Goal: Task Accomplishment & Management: Manage account settings

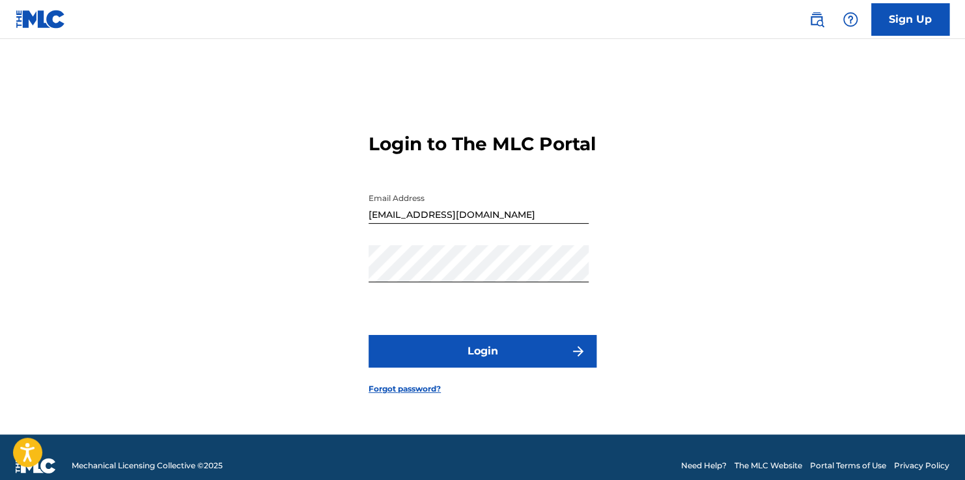
click at [486, 355] on button "Login" at bounding box center [482, 351] width 228 height 33
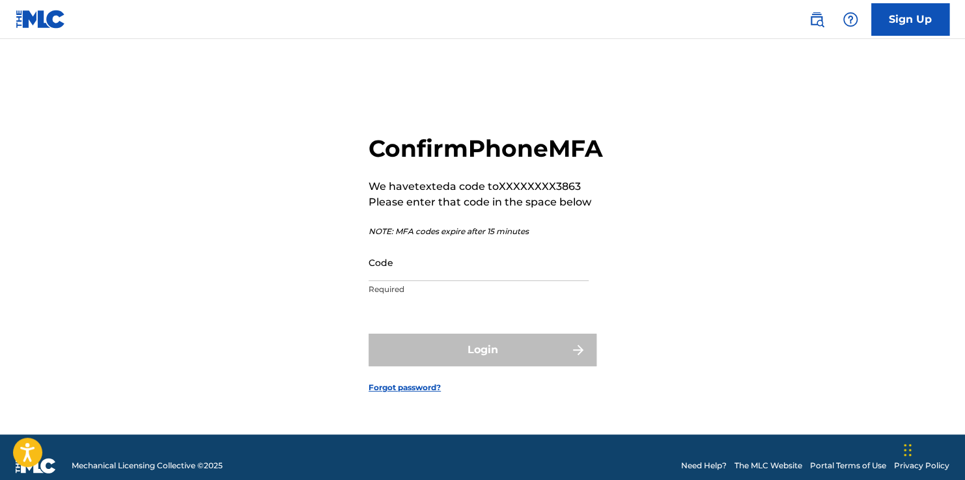
click at [497, 281] on input "Code" at bounding box center [478, 262] width 220 height 37
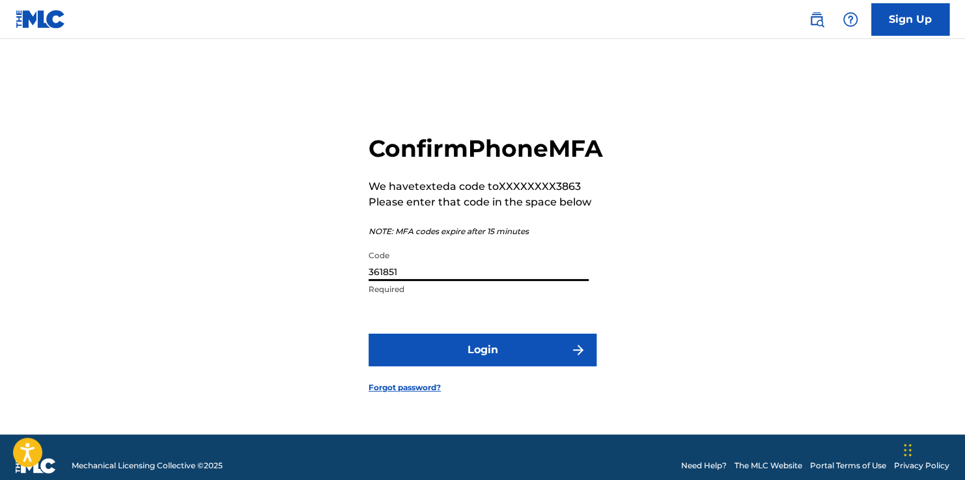
type input "361851"
click at [520, 366] on button "Login" at bounding box center [482, 350] width 228 height 33
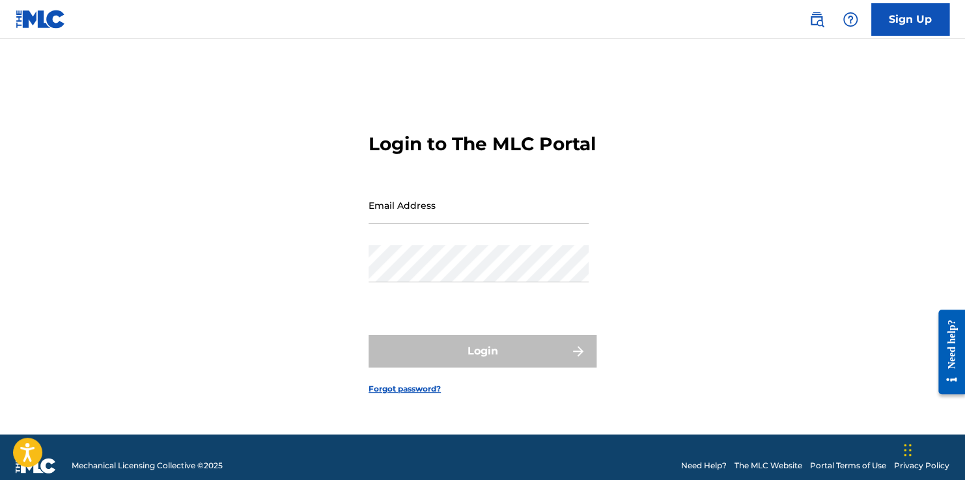
type input "[EMAIL_ADDRESS][DOMAIN_NAME]"
click at [469, 411] on form "Login to The MLC Portal Email Address eisenbergheidi@gmail.com Password Login F…" at bounding box center [482, 253] width 228 height 363
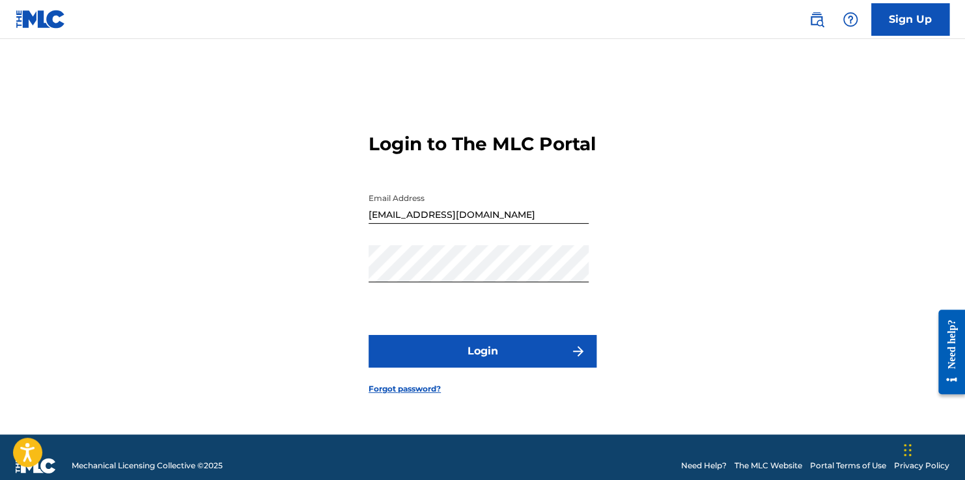
click at [468, 366] on button "Login" at bounding box center [482, 351] width 228 height 33
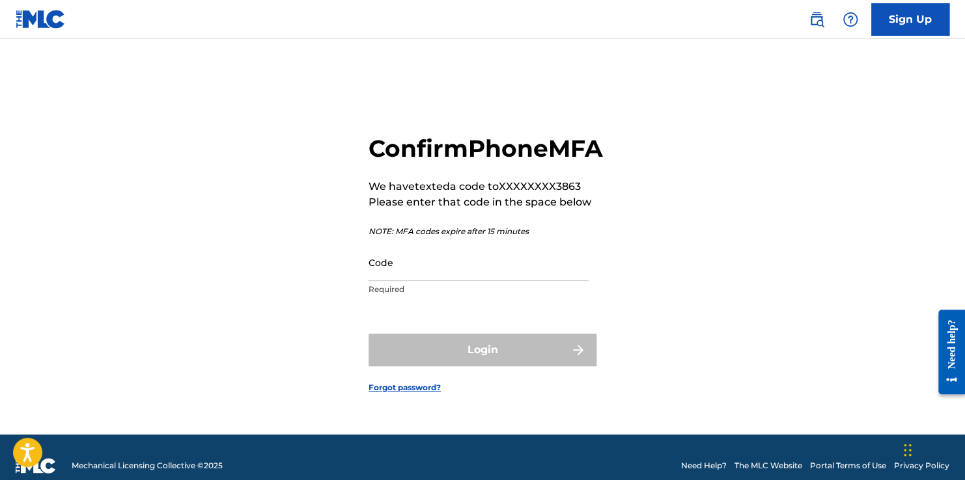
click at [477, 276] on input "Code" at bounding box center [478, 262] width 220 height 37
type input "463095"
click at [368, 334] on button "Login" at bounding box center [482, 350] width 228 height 33
